Goal: Information Seeking & Learning: Check status

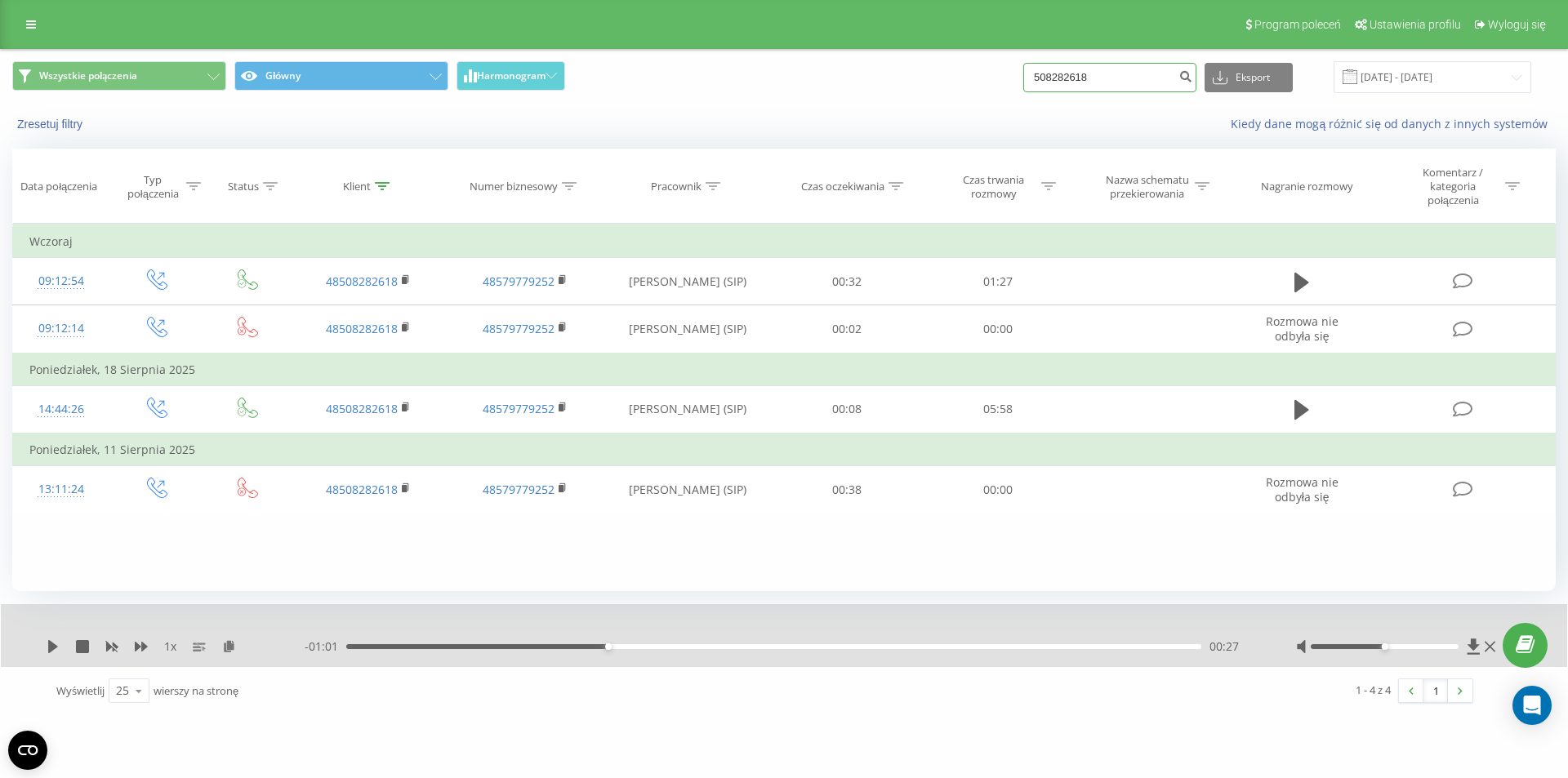
click at [1126, 70] on input "508282618" at bounding box center [1110, 77] width 173 height 29
paste input "5602790"
type input "505602790"
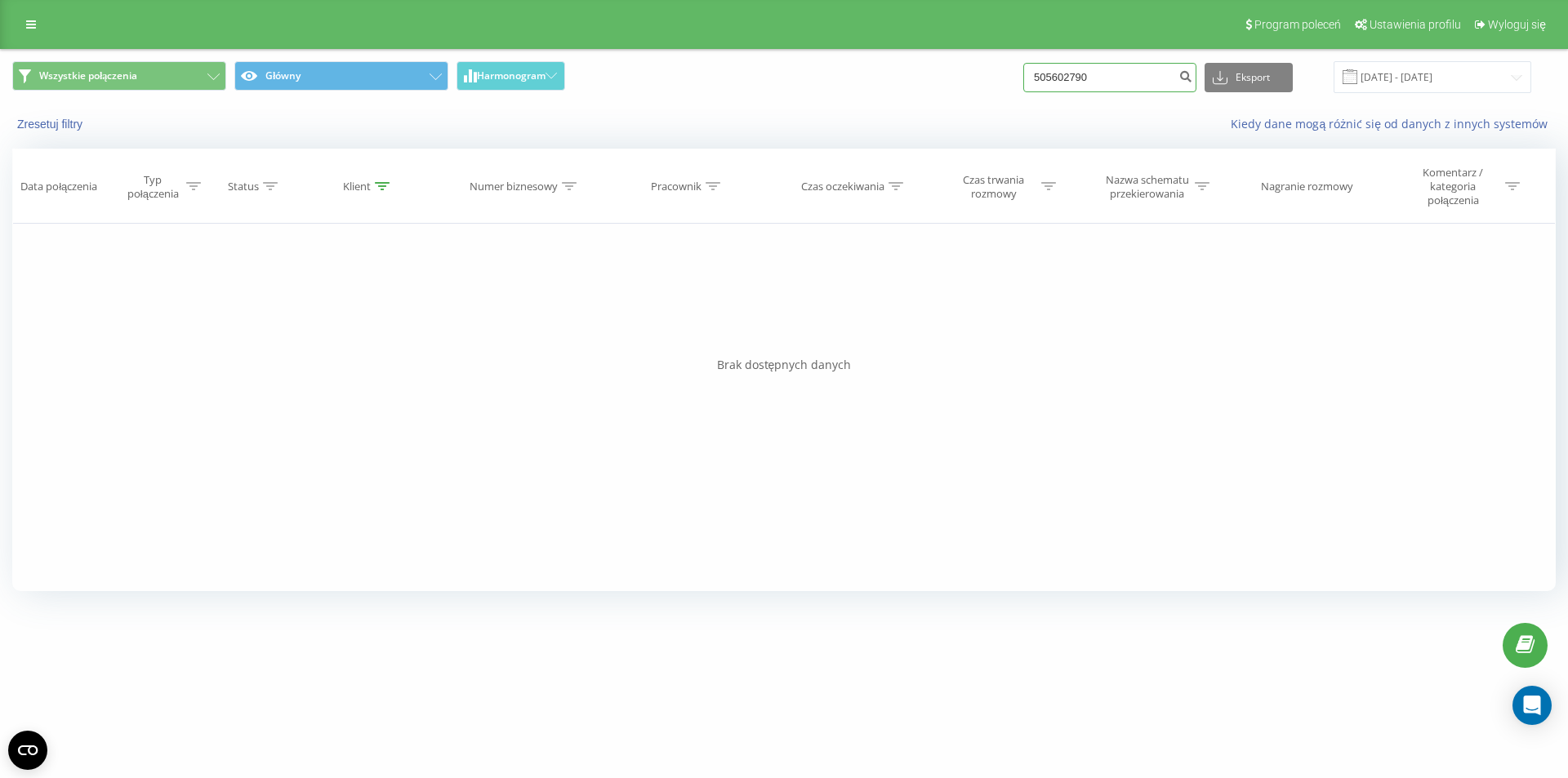
click at [1121, 86] on input "505602790" at bounding box center [1110, 77] width 173 height 29
paste input "660437171"
type input "660437171"
click at [18, 31] on link at bounding box center [31, 25] width 29 height 23
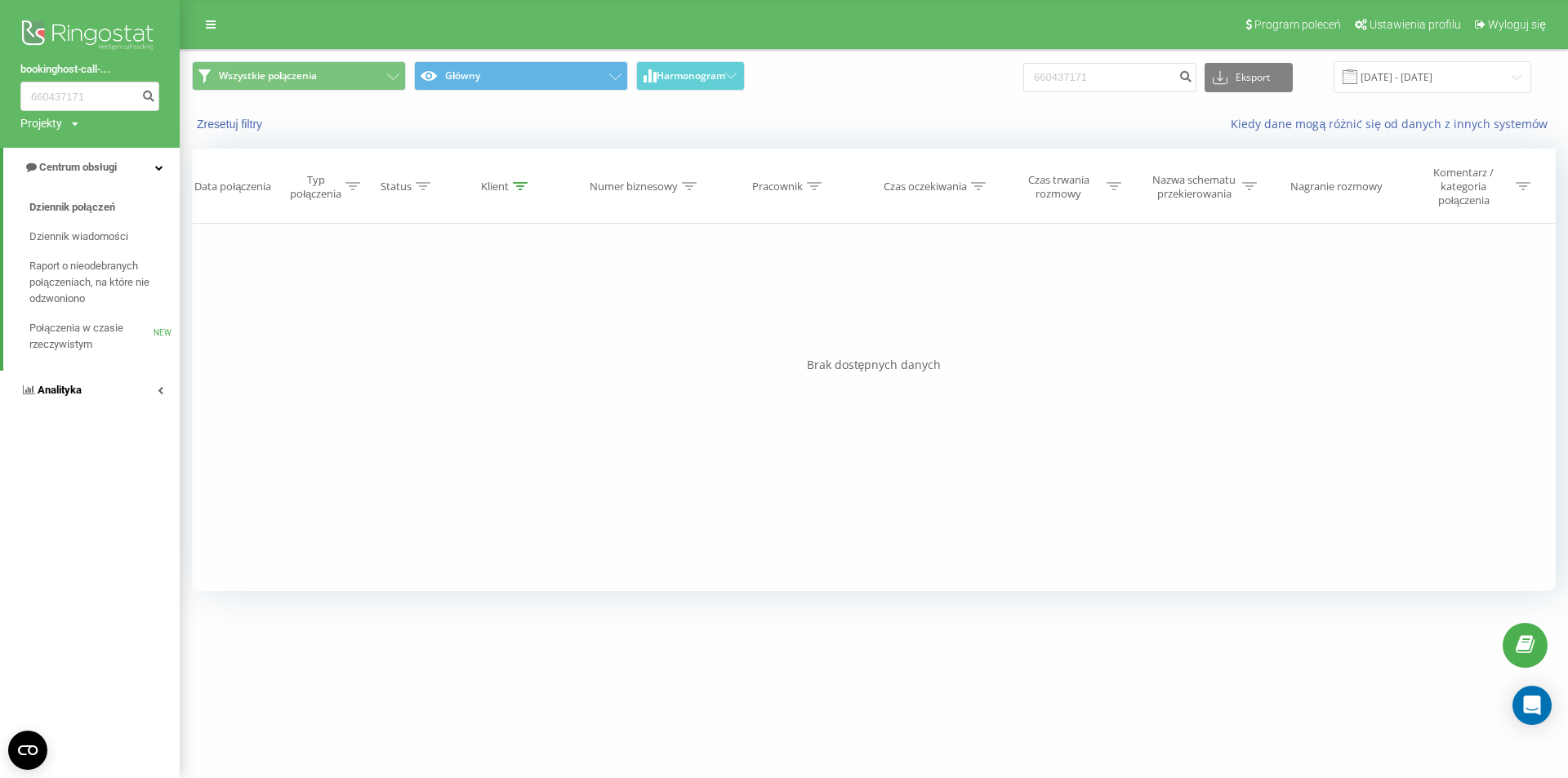
click at [106, 384] on link "Analityka" at bounding box center [90, 390] width 179 height 40
click at [87, 251] on span "Pracownicy w czasie rzeczywistym" at bounding box center [91, 254] width 124 height 33
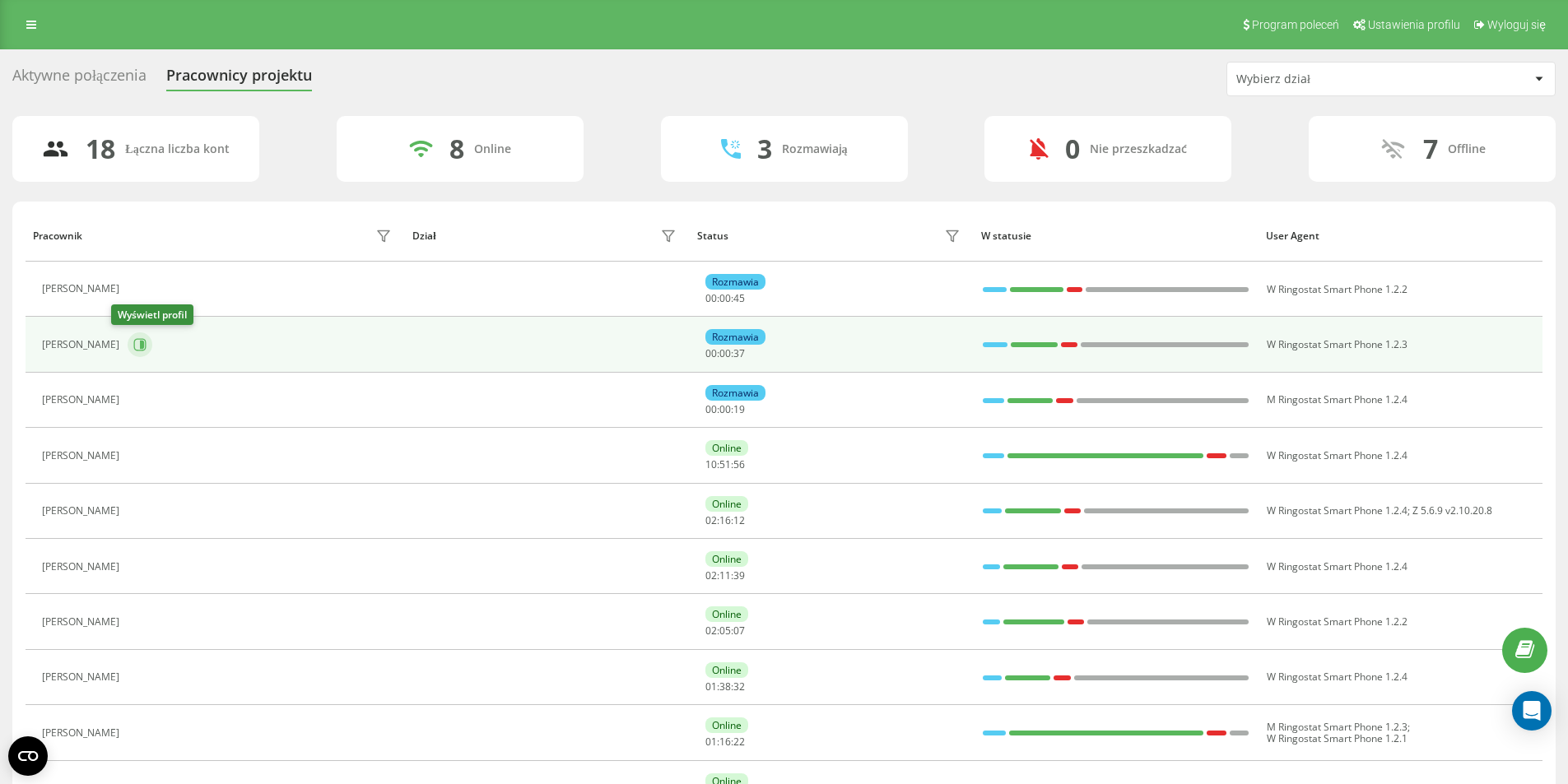
click at [133, 341] on icon at bounding box center [139, 345] width 13 height 13
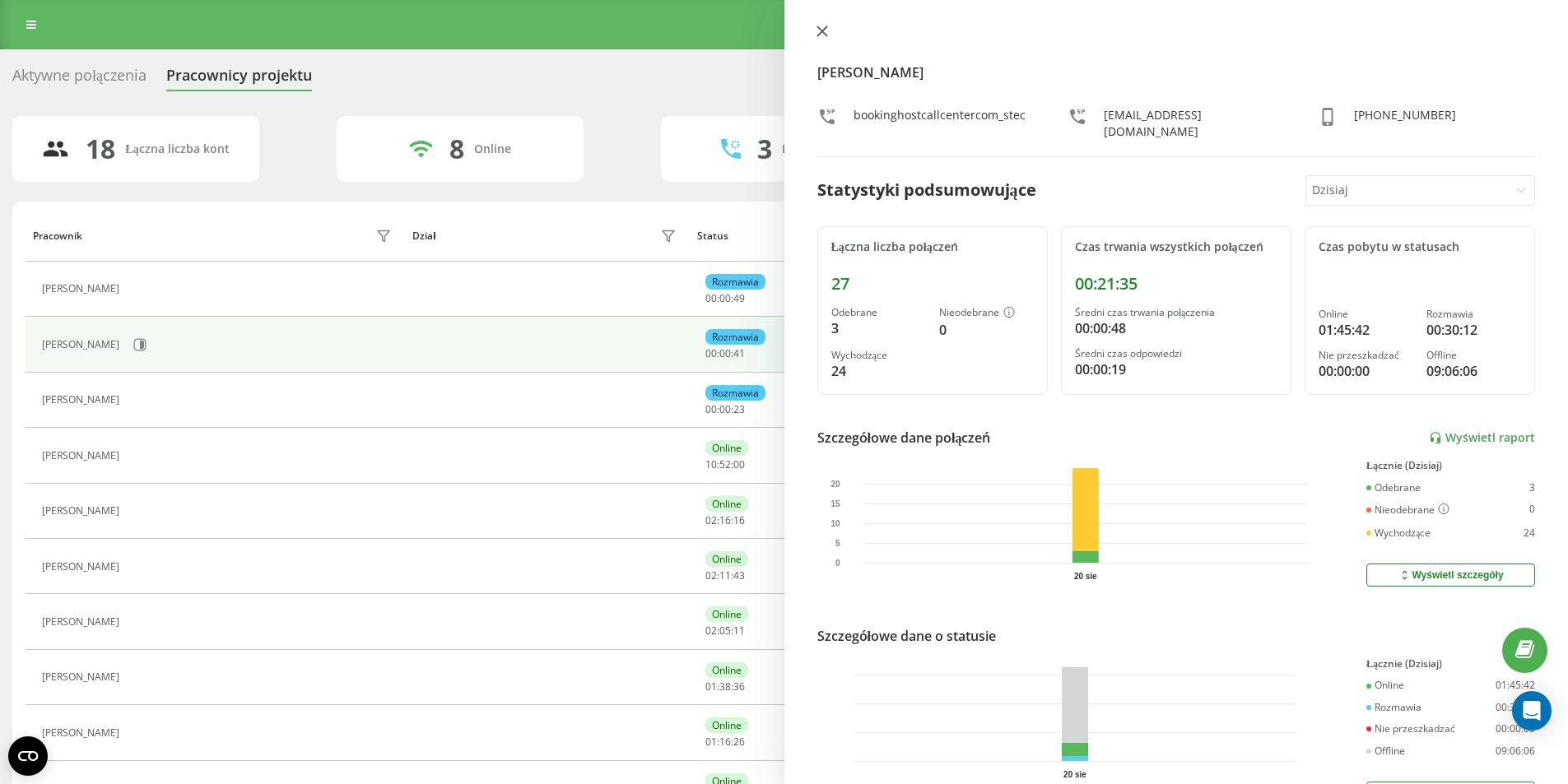
click at [815, 37] on button at bounding box center [823, 33] width 21 height 16
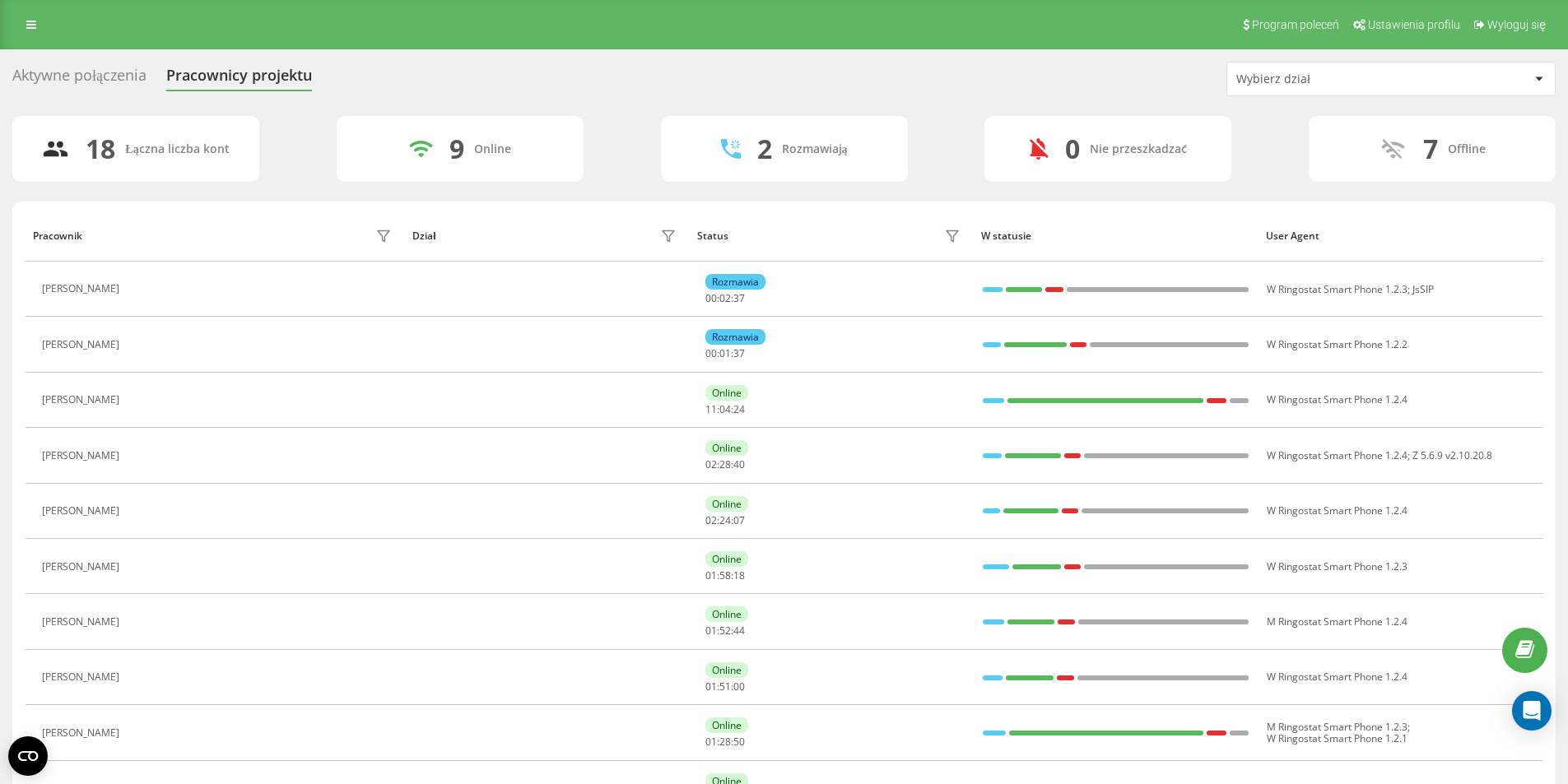
click at [20, 12] on div "Program poleceń Ustawienia profilu Wyloguj się" at bounding box center [784, 25] width 1568 height 50
click at [19, 29] on link at bounding box center [31, 25] width 29 height 23
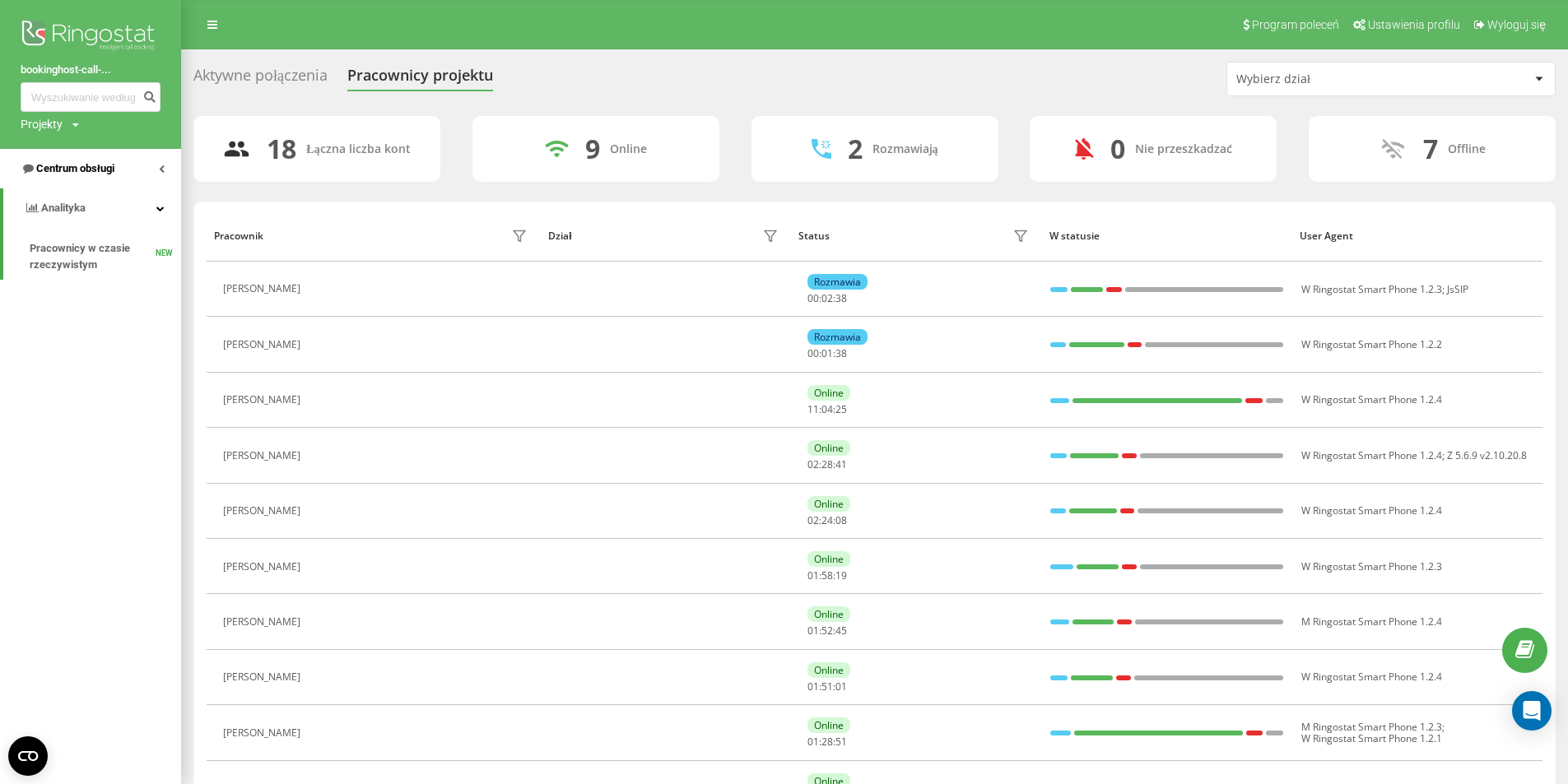
click at [88, 177] on span "Centrum obsługi" at bounding box center [67, 168] width 94 height 17
click at [98, 199] on link "Dziennik połączeń" at bounding box center [105, 208] width 152 height 29
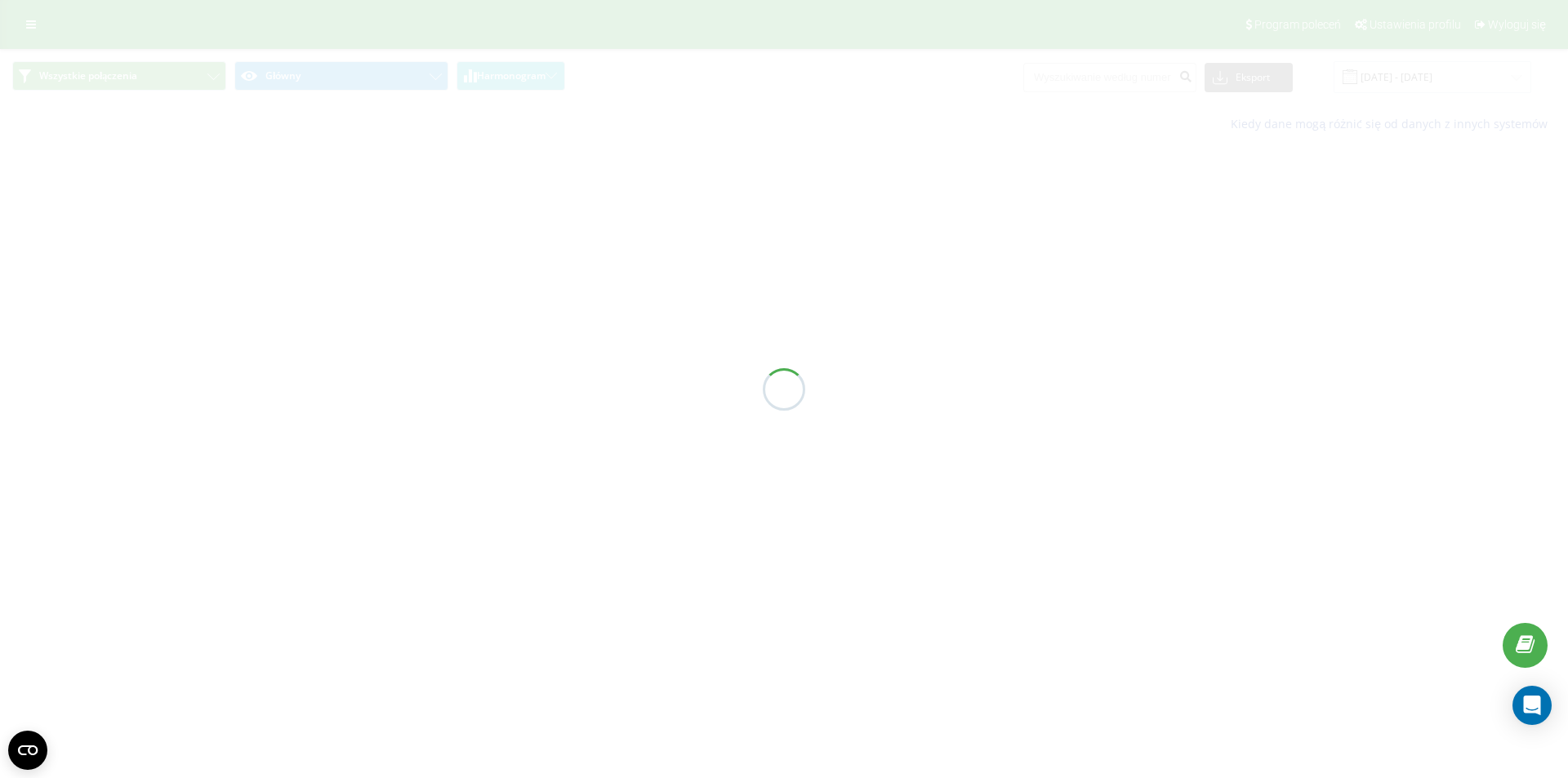
click at [1132, 78] on div at bounding box center [784, 389] width 1568 height 778
click at [1105, 78] on div at bounding box center [784, 389] width 1568 height 778
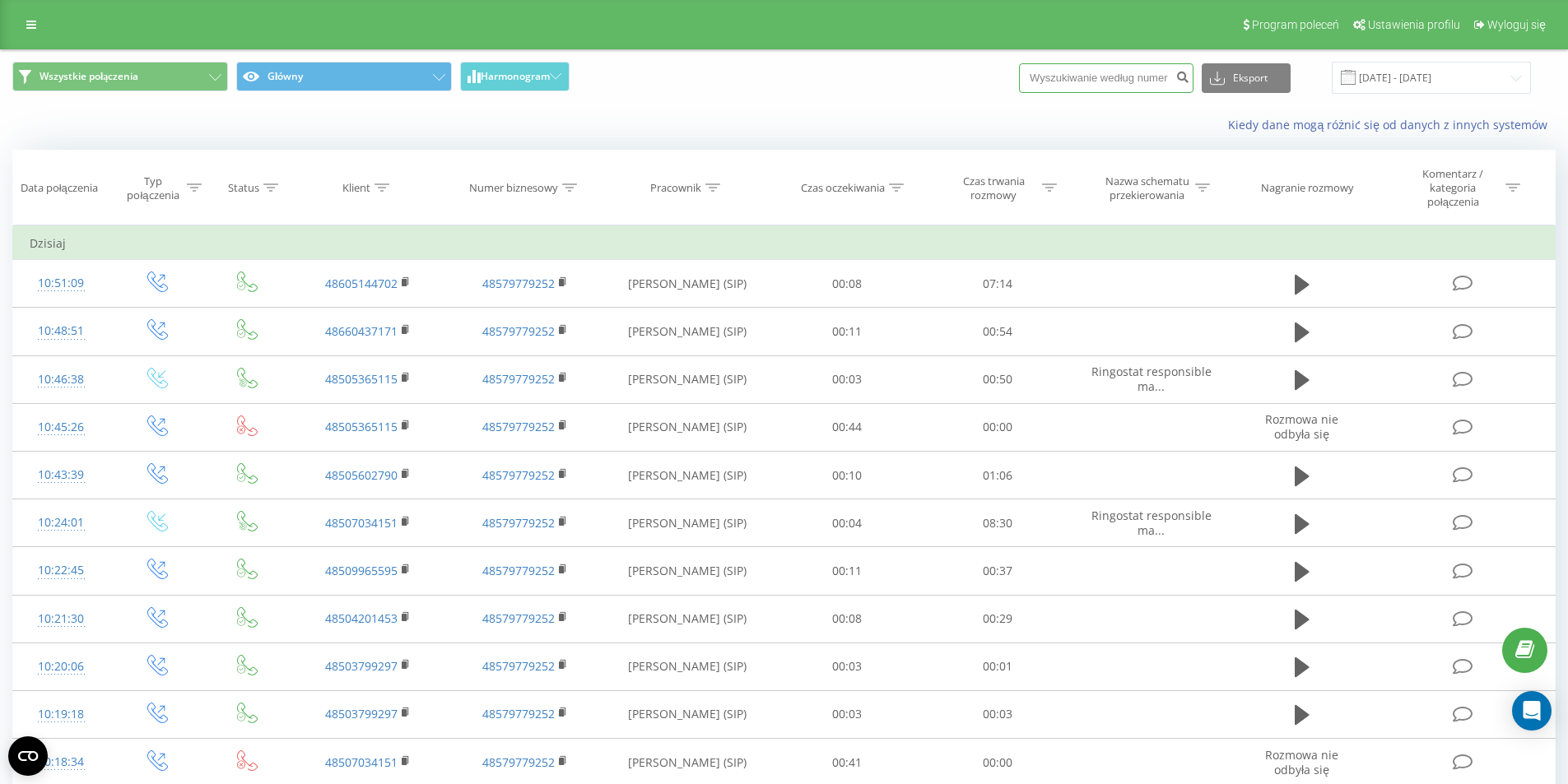
click at [1113, 79] on input at bounding box center [1106, 78] width 175 height 29
paste input "602 600 777"
type input "602 600 777"
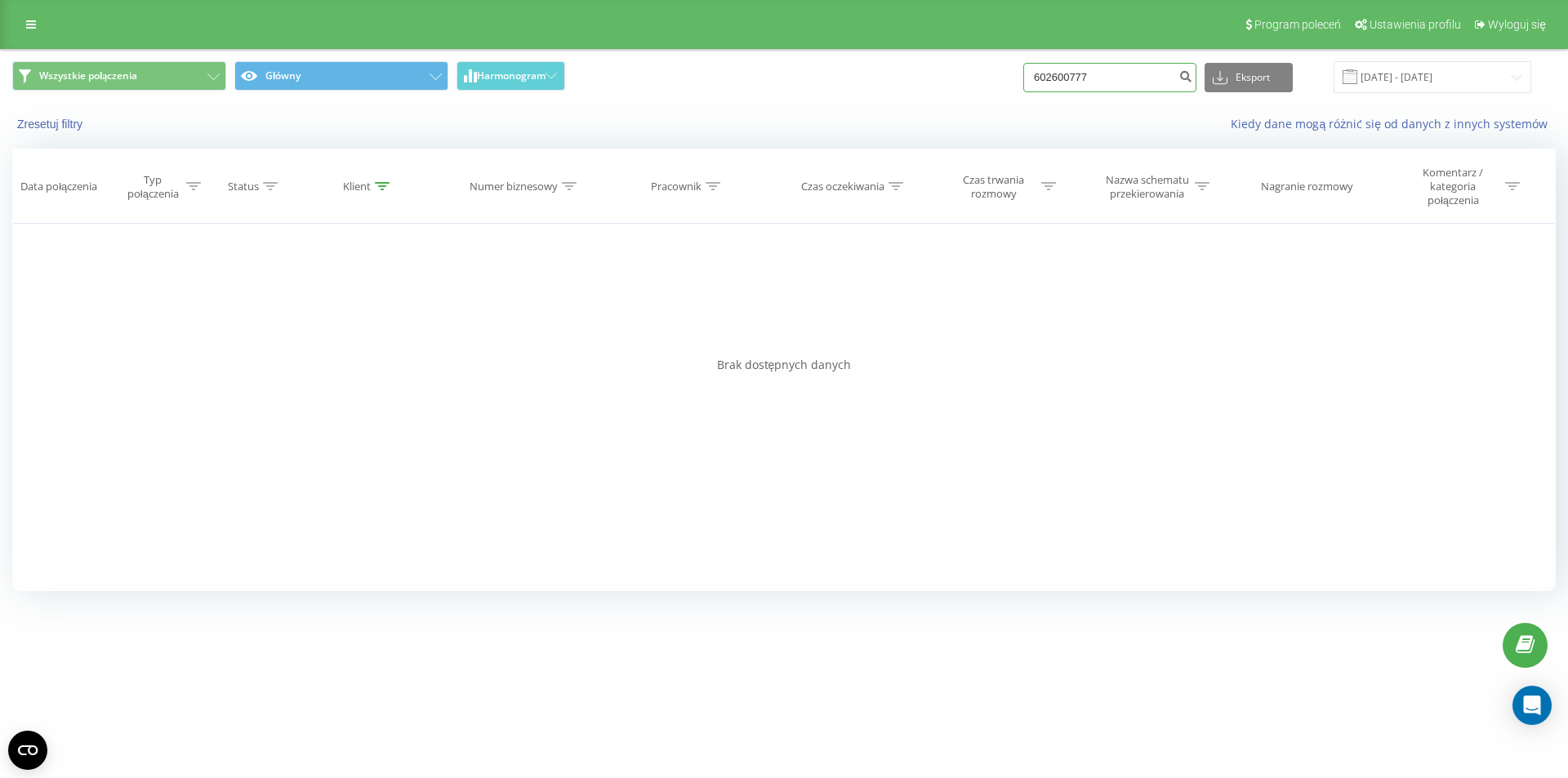
click at [1141, 74] on input "602600777" at bounding box center [1110, 77] width 173 height 29
paste input "725050850"
type input "725050850"
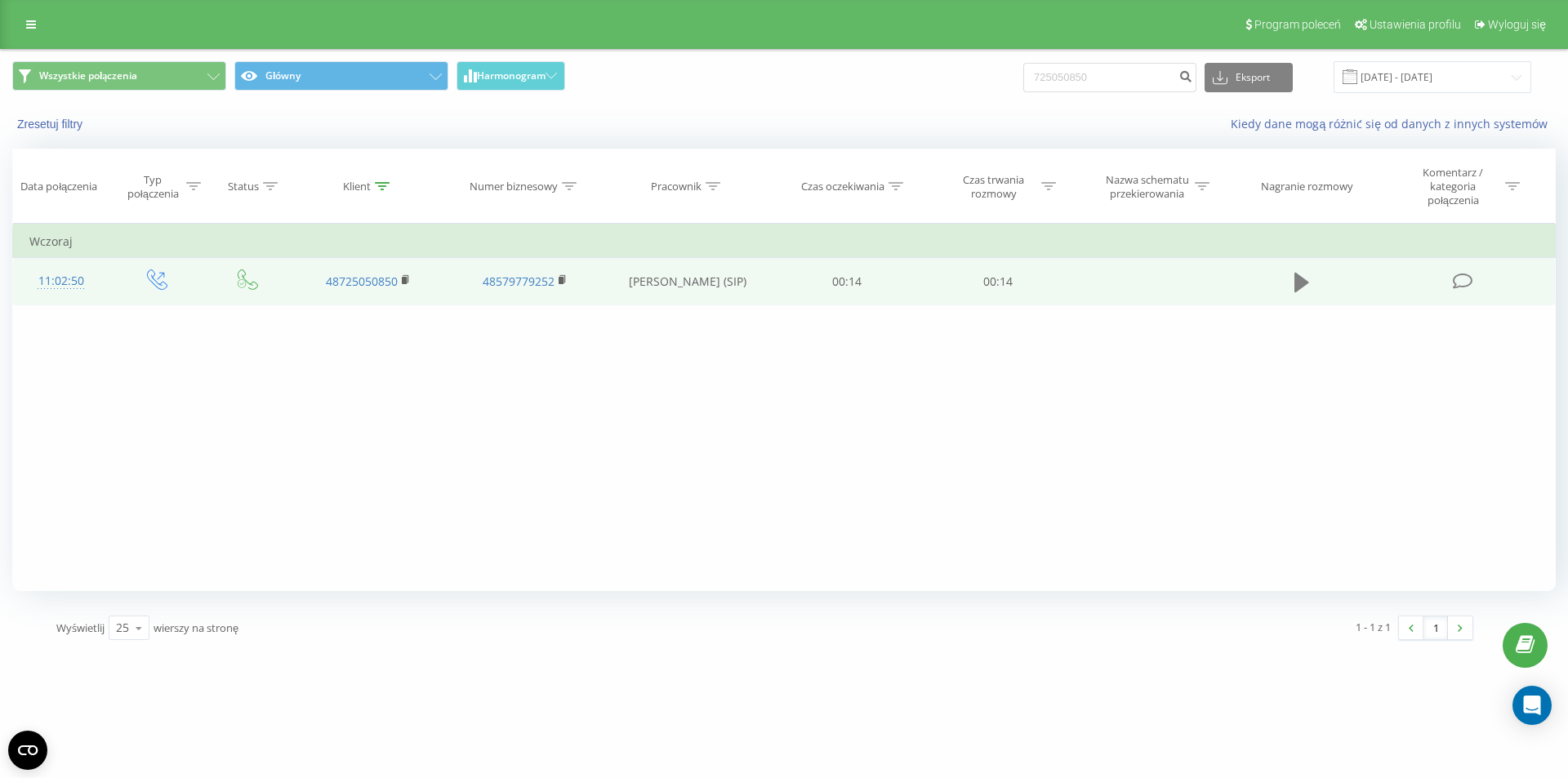
click at [1296, 277] on icon at bounding box center [1302, 282] width 15 height 19
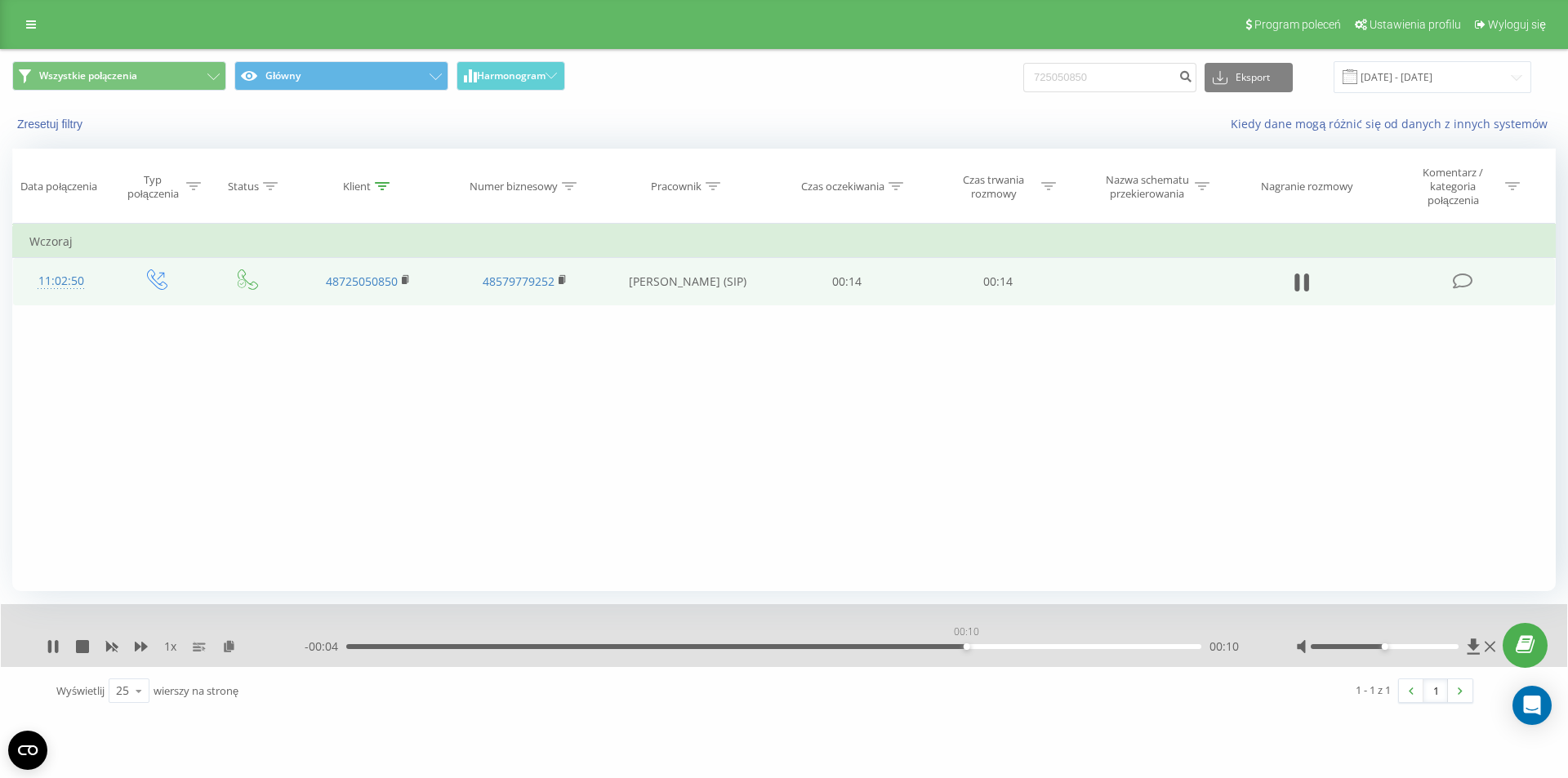
click at [966, 648] on div "00:10" at bounding box center [774, 647] width 855 height 5
click at [696, 646] on div "00:06" at bounding box center [774, 647] width 855 height 5
click at [1096, 51] on div "Wszystkie połączenia Główny Harmonogram 725050850 Eksport .csv .xls .xlsx 20.05…" at bounding box center [784, 77] width 1566 height 55
click at [1110, 79] on input "725050850" at bounding box center [1110, 77] width 173 height 29
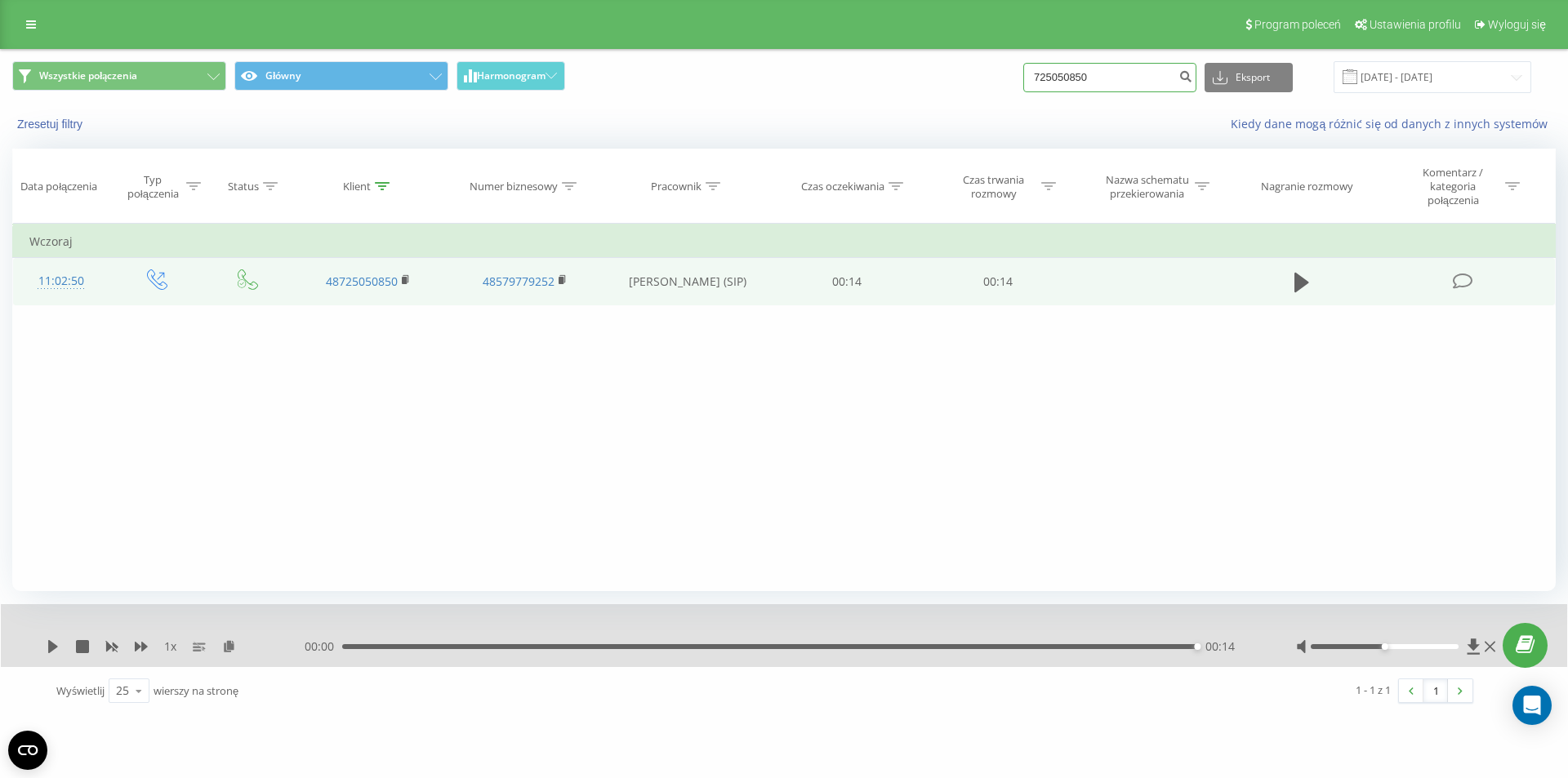
paste input "504741902"
type input "504741902"
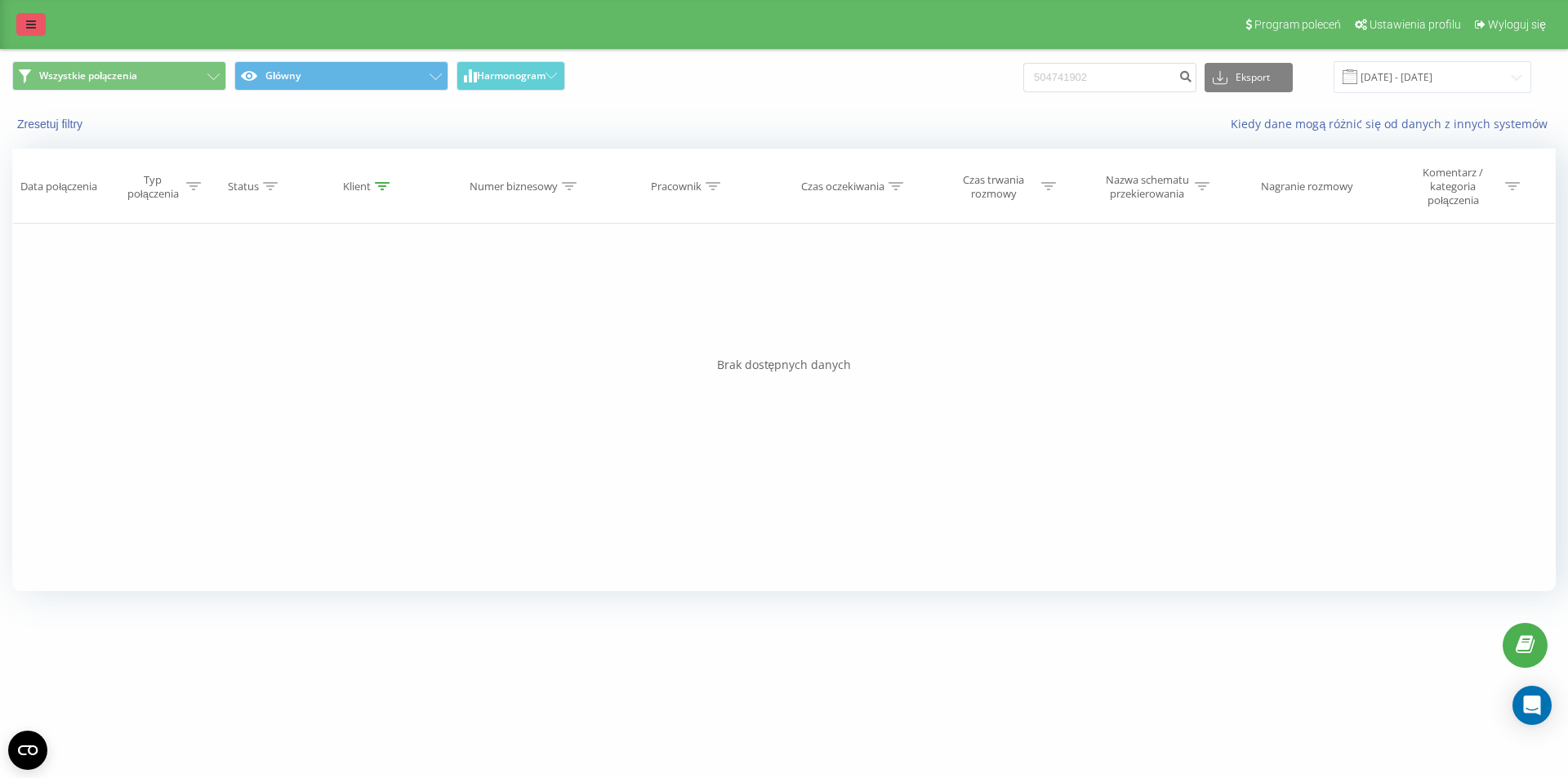
click at [40, 17] on link at bounding box center [31, 25] width 29 height 23
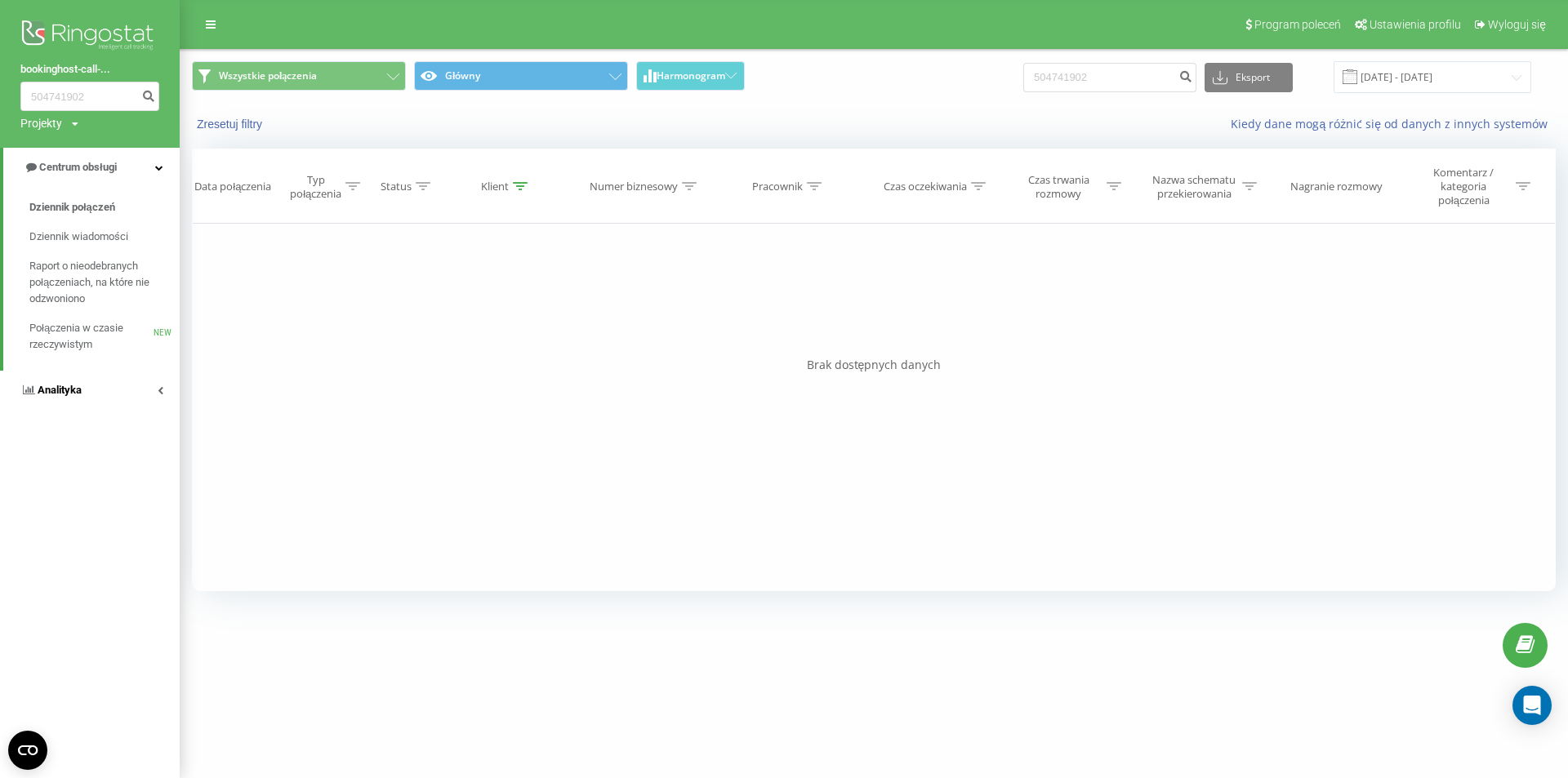
click at [68, 396] on span "Analityka" at bounding box center [60, 390] width 44 height 12
click at [66, 254] on span "Pracownicy w czasie rzeczywistym" at bounding box center [91, 254] width 124 height 33
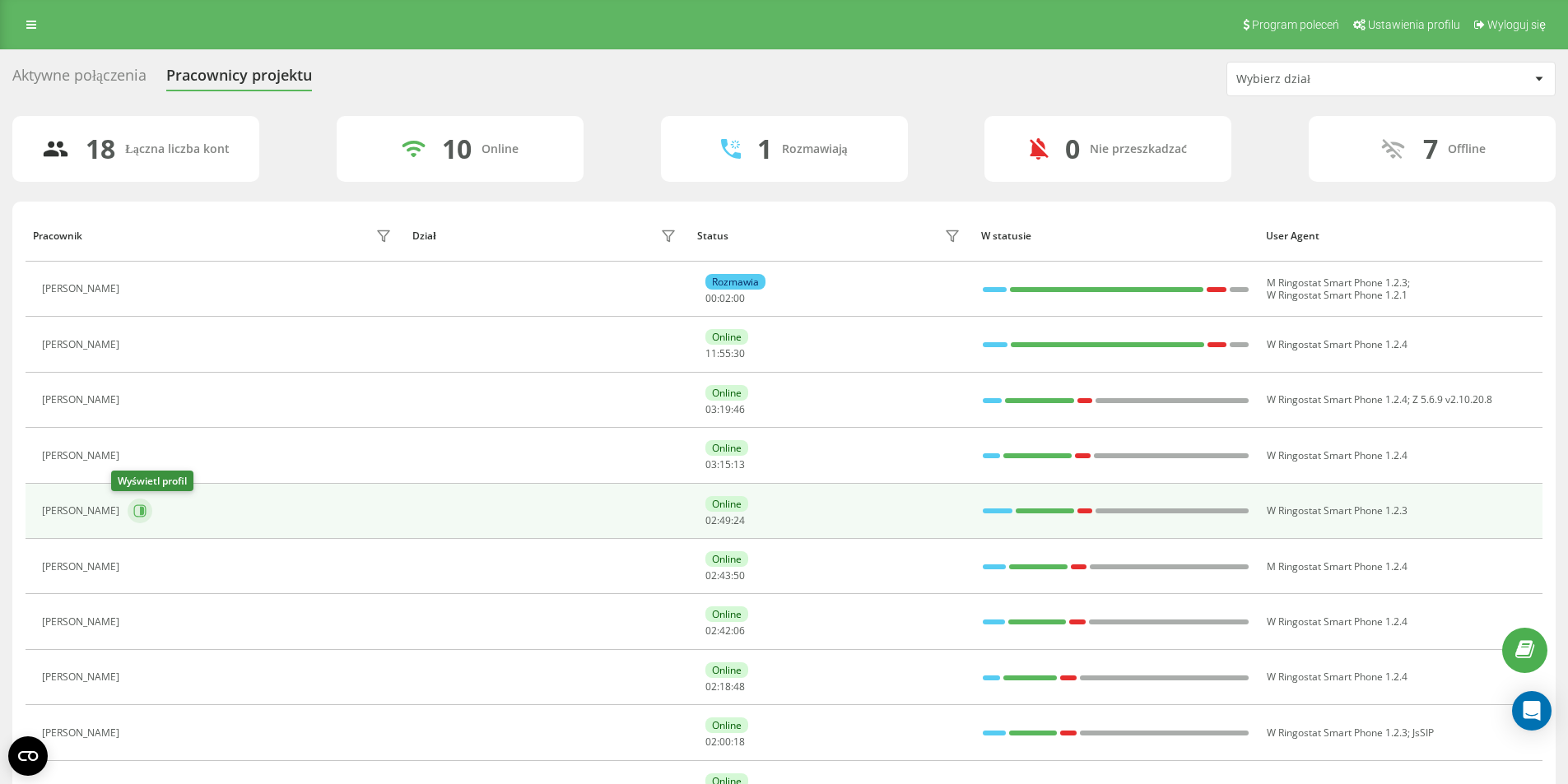
click at [133, 508] on icon at bounding box center [139, 510] width 13 height 13
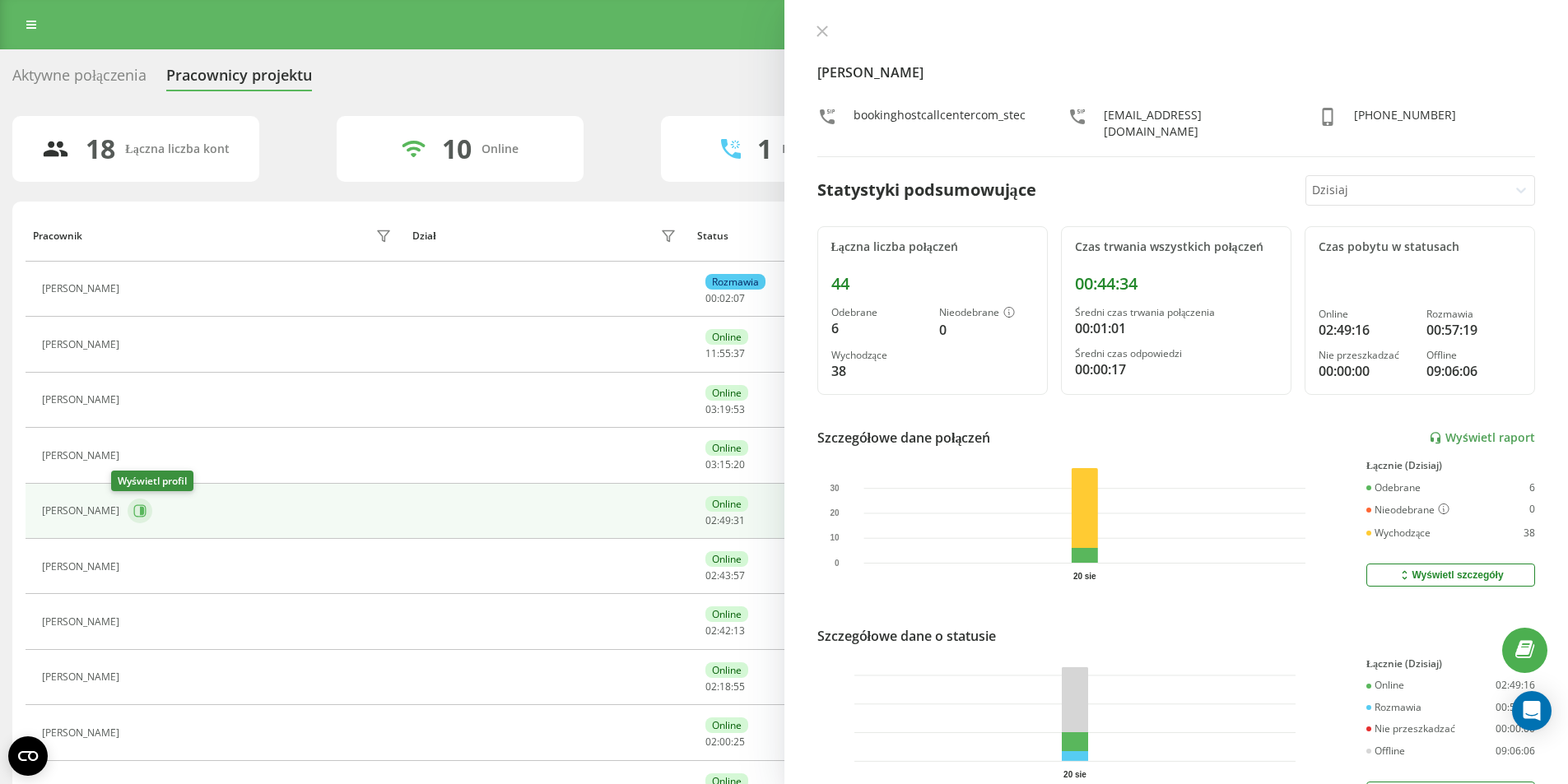
click at [133, 508] on icon at bounding box center [139, 510] width 13 height 13
click at [815, 32] on button at bounding box center [823, 33] width 21 height 16
